Goal: Task Accomplishment & Management: Complete application form

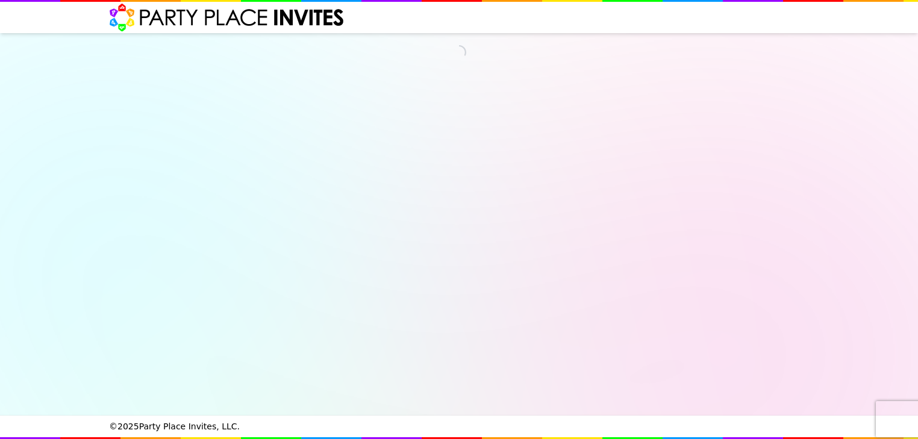
select select "540217"
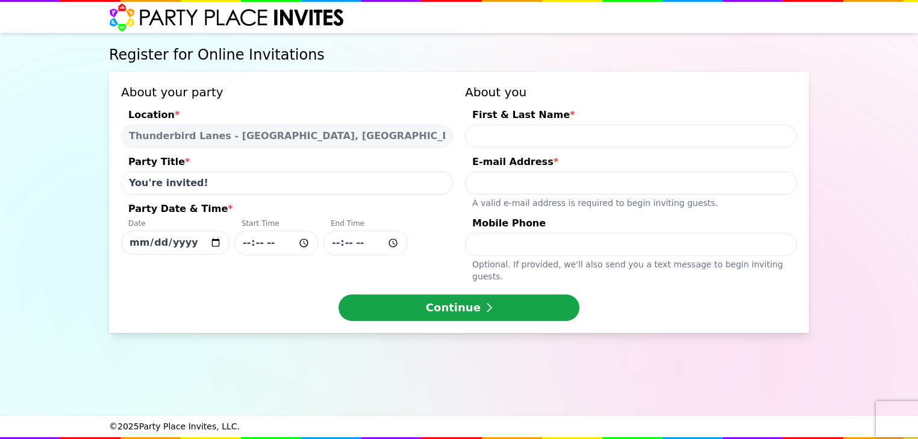
click at [220, 242] on input "[DATE]" at bounding box center [175, 243] width 108 height 24
type input "[DATE]"
click at [306, 245] on input "Party Date & Time * Date [DATE] Start Time End Time" at bounding box center [276, 243] width 84 height 25
type input "03:00"
click at [320, 295] on div "Continue" at bounding box center [459, 308] width 676 height 27
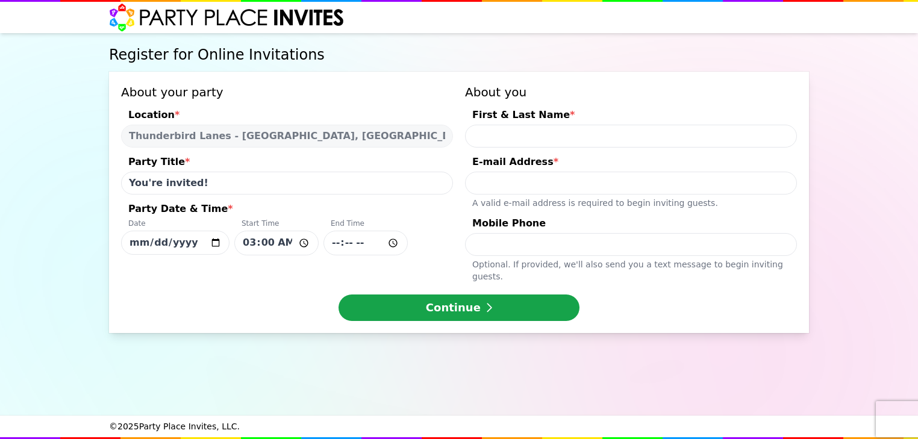
click at [396, 243] on input "Party Date & Time * Date [DATE] Start Time 03:00 End Time" at bounding box center [365, 243] width 84 height 25
type input "05:00"
drag, startPoint x: 289, startPoint y: 269, endPoint x: 290, endPoint y: 275, distance: 6.1
click at [289, 270] on div "About your party Location * [GEOGRAPHIC_DATA] - [GEOGRAPHIC_DATA], [GEOGRAPHIC_…" at bounding box center [459, 202] width 700 height 261
click at [672, 140] on input "First & Last Name *" at bounding box center [631, 136] width 332 height 23
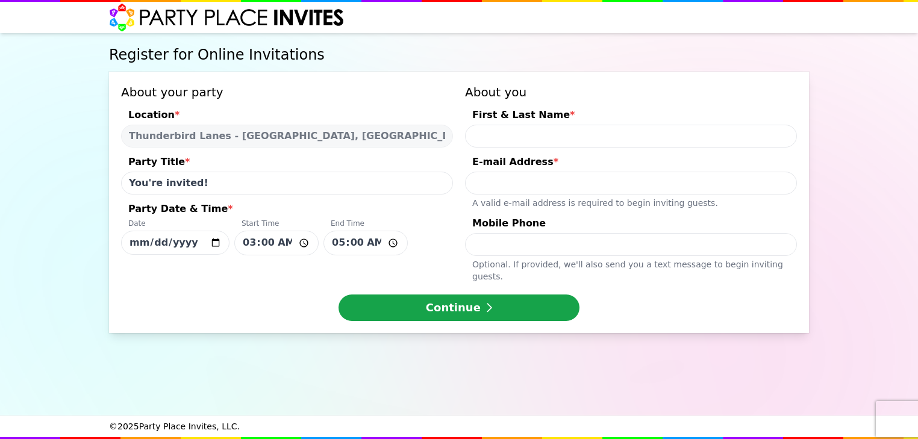
type input "[PERSON_NAME]"
type input "[EMAIL_ADDRESS][DOMAIN_NAME]"
type input "9293538626"
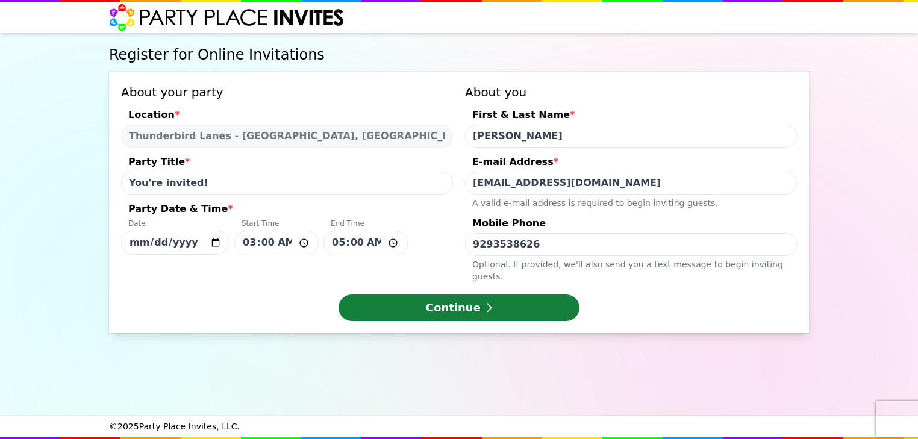
click at [519, 301] on button "Continue" at bounding box center [459, 308] width 241 height 27
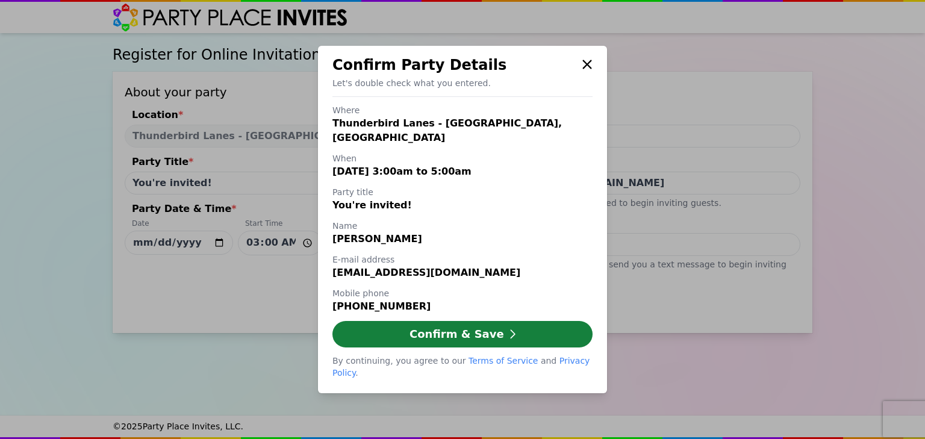
click at [479, 331] on button "Confirm & Save" at bounding box center [463, 334] width 260 height 27
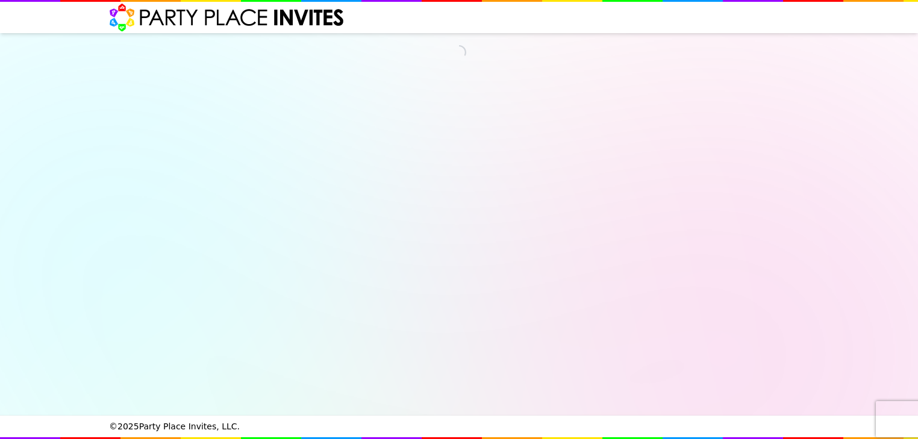
select select "540217"
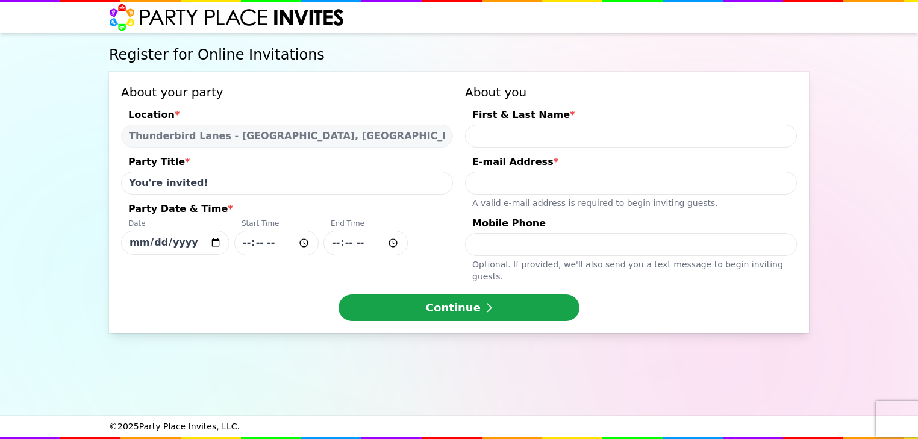
click at [218, 244] on input "[DATE]" at bounding box center [175, 243] width 108 height 24
type input "[DATE]"
click at [307, 244] on input "Party Date & Time * Date [DATE] Start Time End Time" at bounding box center [276, 243] width 84 height 25
type input "15:00"
click at [366, 244] on input "Party Date & Time * Date [DATE] Start Time 15:00 End Time" at bounding box center [365, 243] width 84 height 25
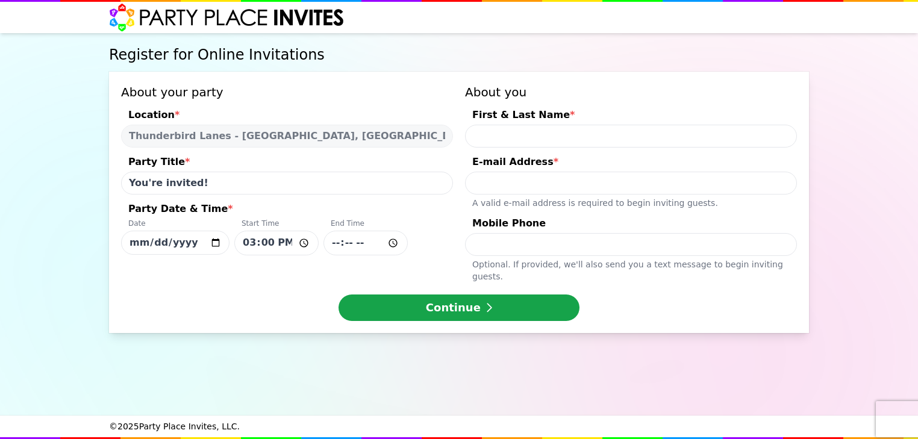
click at [407, 232] on div "End Time" at bounding box center [365, 237] width 84 height 37
click at [229, 232] on input "[DATE]" at bounding box center [175, 243] width 108 height 24
click at [390, 243] on input "Party Date & Time * Date [DATE] Start Time 15:00 End Time" at bounding box center [365, 243] width 84 height 25
type input "17:00"
click at [452, 352] on div "Register for Online Invitations About your party Location * [GEOGRAPHIC_DATA] -…" at bounding box center [459, 224] width 705 height 382
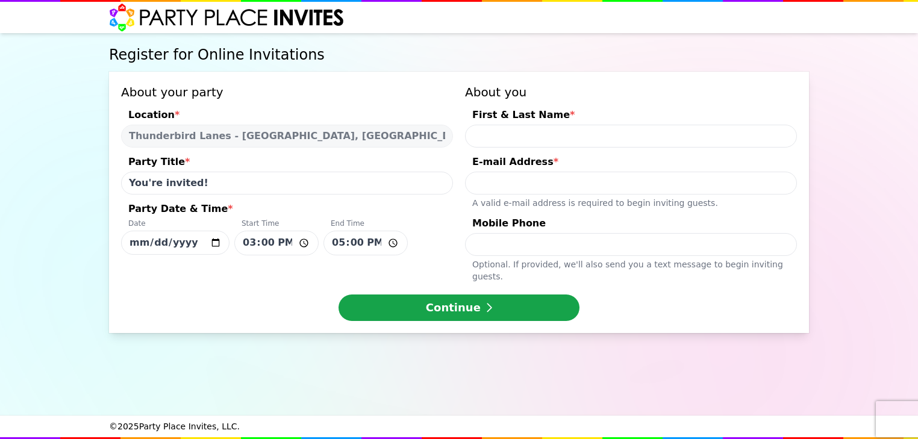
click at [611, 128] on input "First & Last Name *" at bounding box center [631, 136] width 332 height 23
type input "[PERSON_NAME]"
type input "[EMAIL_ADDRESS][DOMAIN_NAME]"
type input "9293538626"
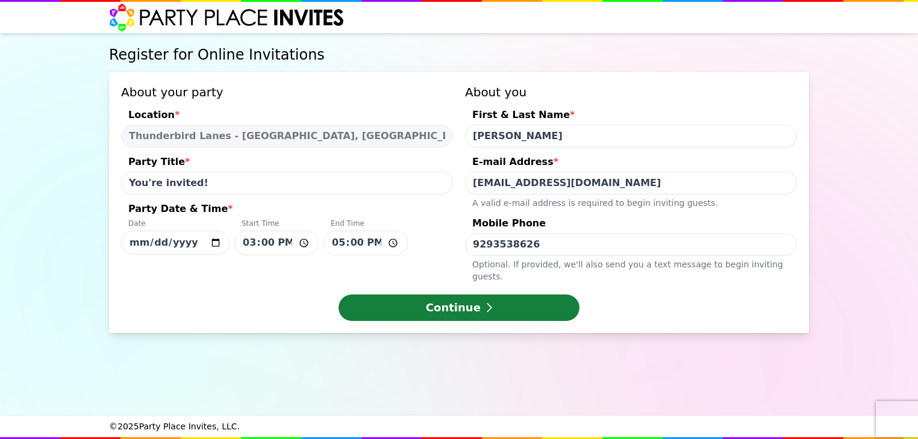
click at [509, 295] on button "Continue" at bounding box center [459, 308] width 241 height 27
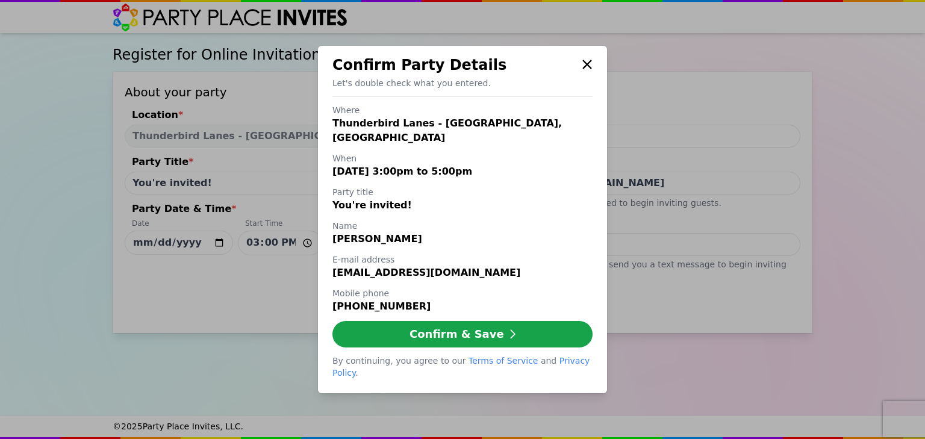
click at [590, 72] on icon at bounding box center [587, 64] width 11 height 14
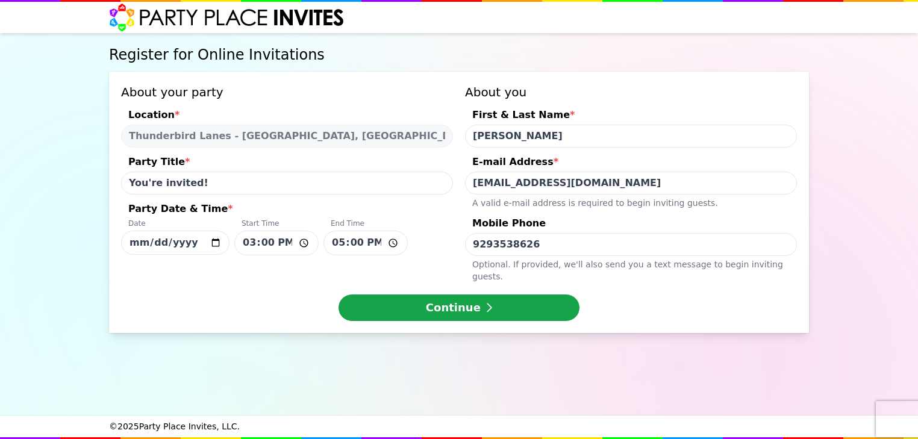
click at [589, 134] on input "[PERSON_NAME]" at bounding box center [631, 136] width 332 height 23
type input "N"
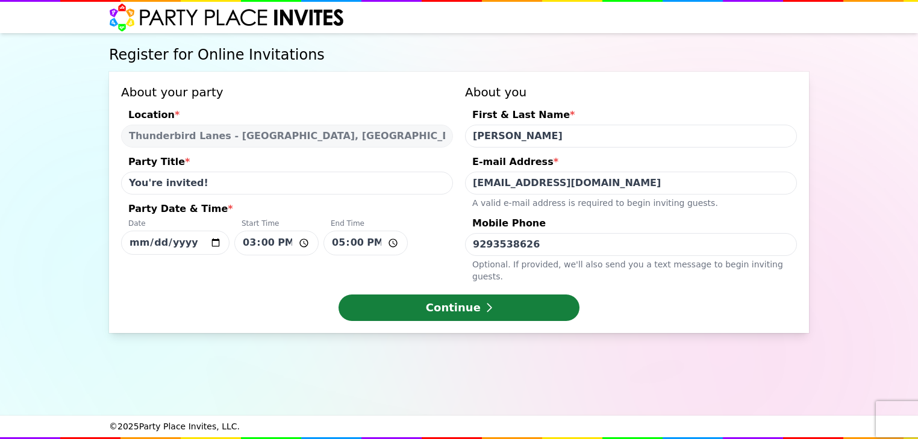
type input "Kian Kisko"
click at [523, 302] on button "Continue" at bounding box center [459, 308] width 241 height 27
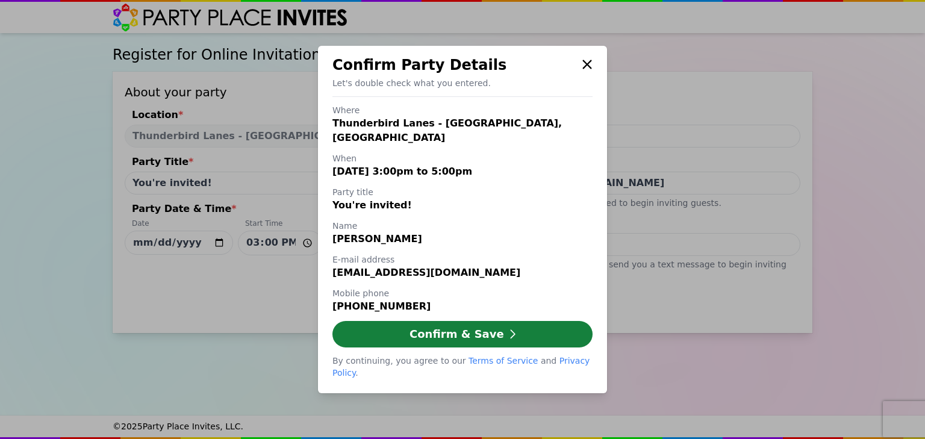
click at [519, 334] on button "Confirm & Save" at bounding box center [463, 334] width 260 height 27
